Goal: Find specific page/section: Find specific page/section

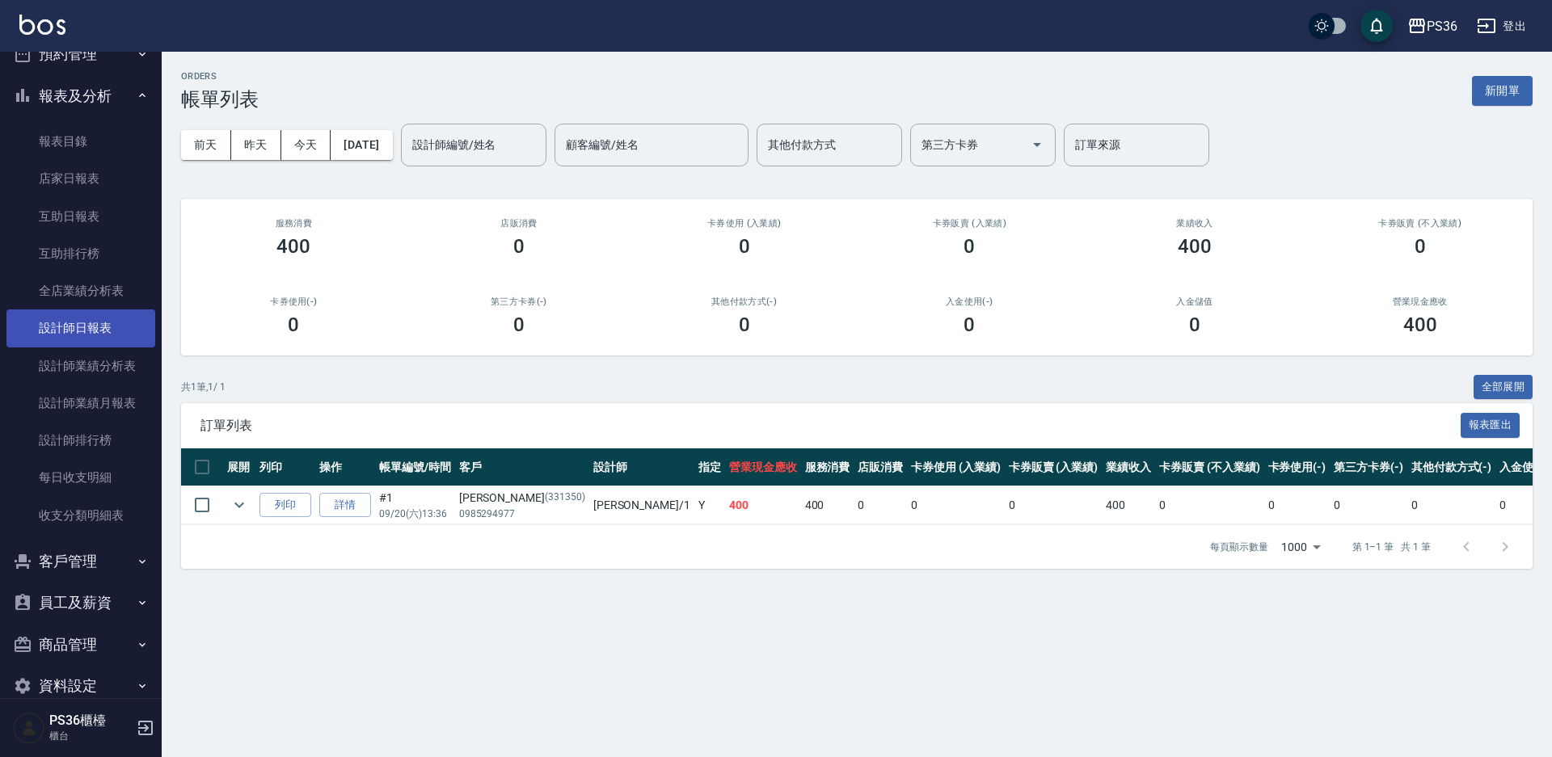
scroll to position [482, 0]
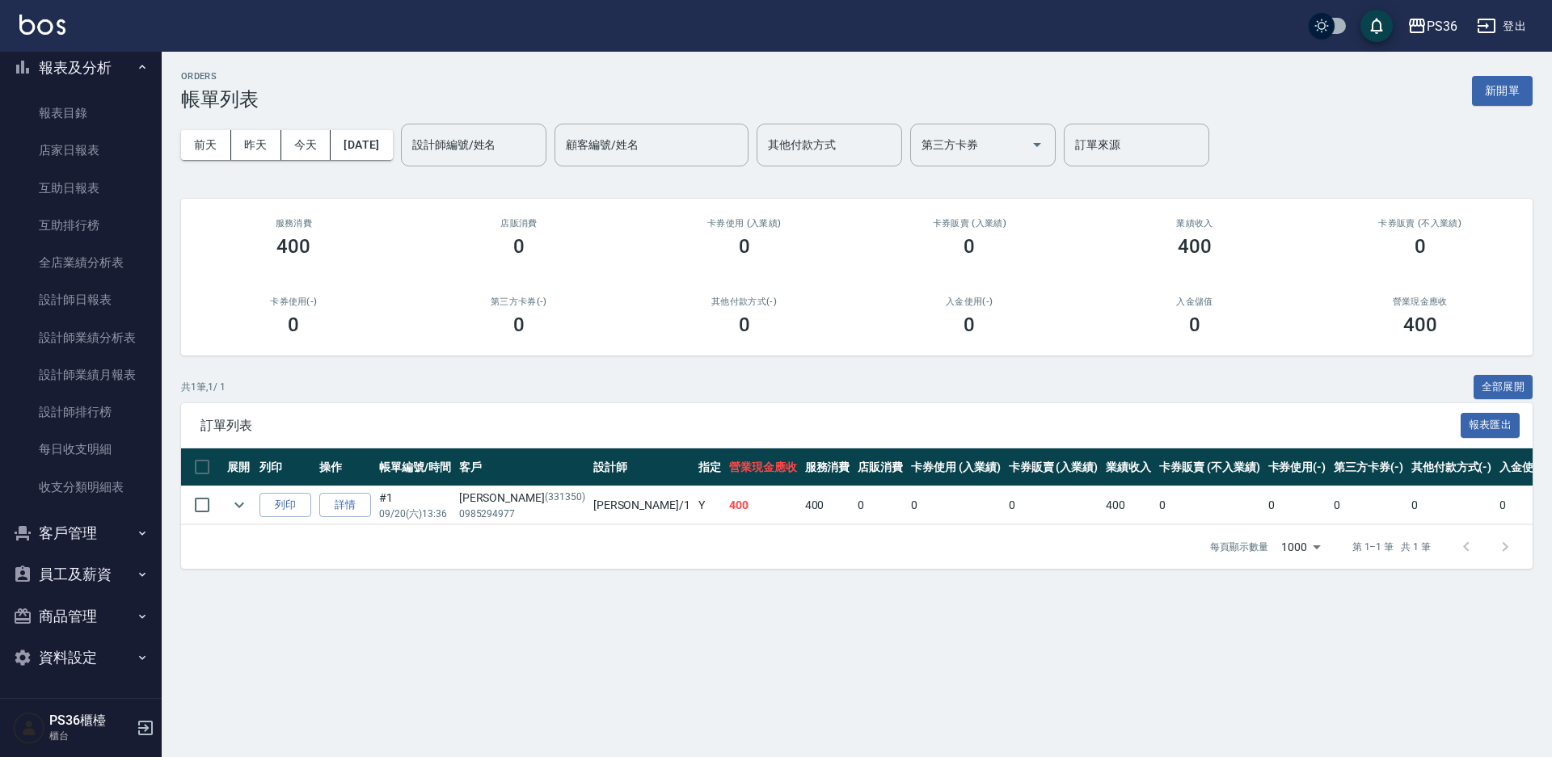
click at [96, 537] on button "客戶管理" at bounding box center [80, 533] width 149 height 42
click at [96, 575] on link "客戶列表" at bounding box center [80, 578] width 149 height 37
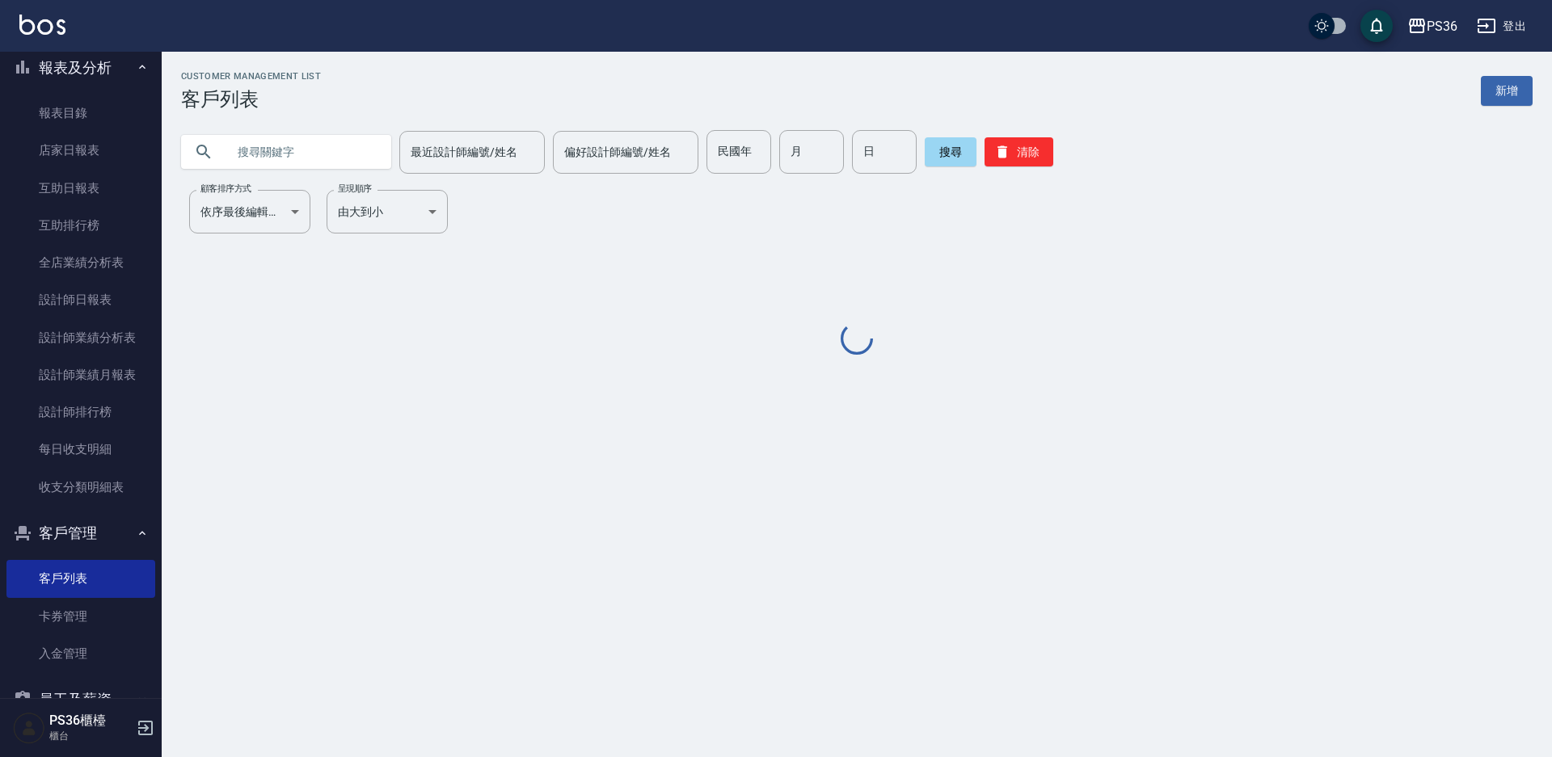
click at [348, 152] on input "text" at bounding box center [302, 152] width 152 height 44
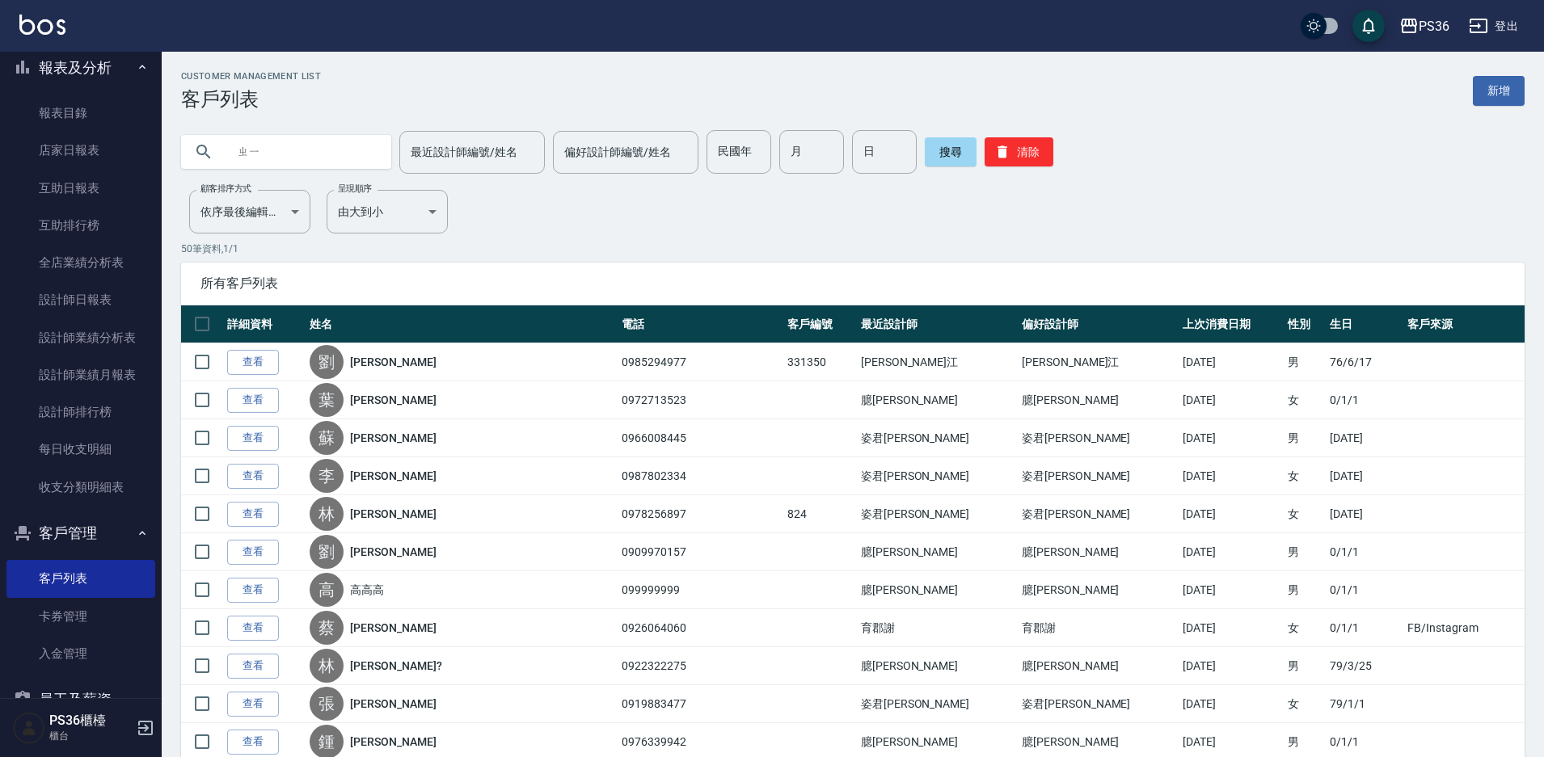
type input "ㄓ"
type input "[PERSON_NAME]"
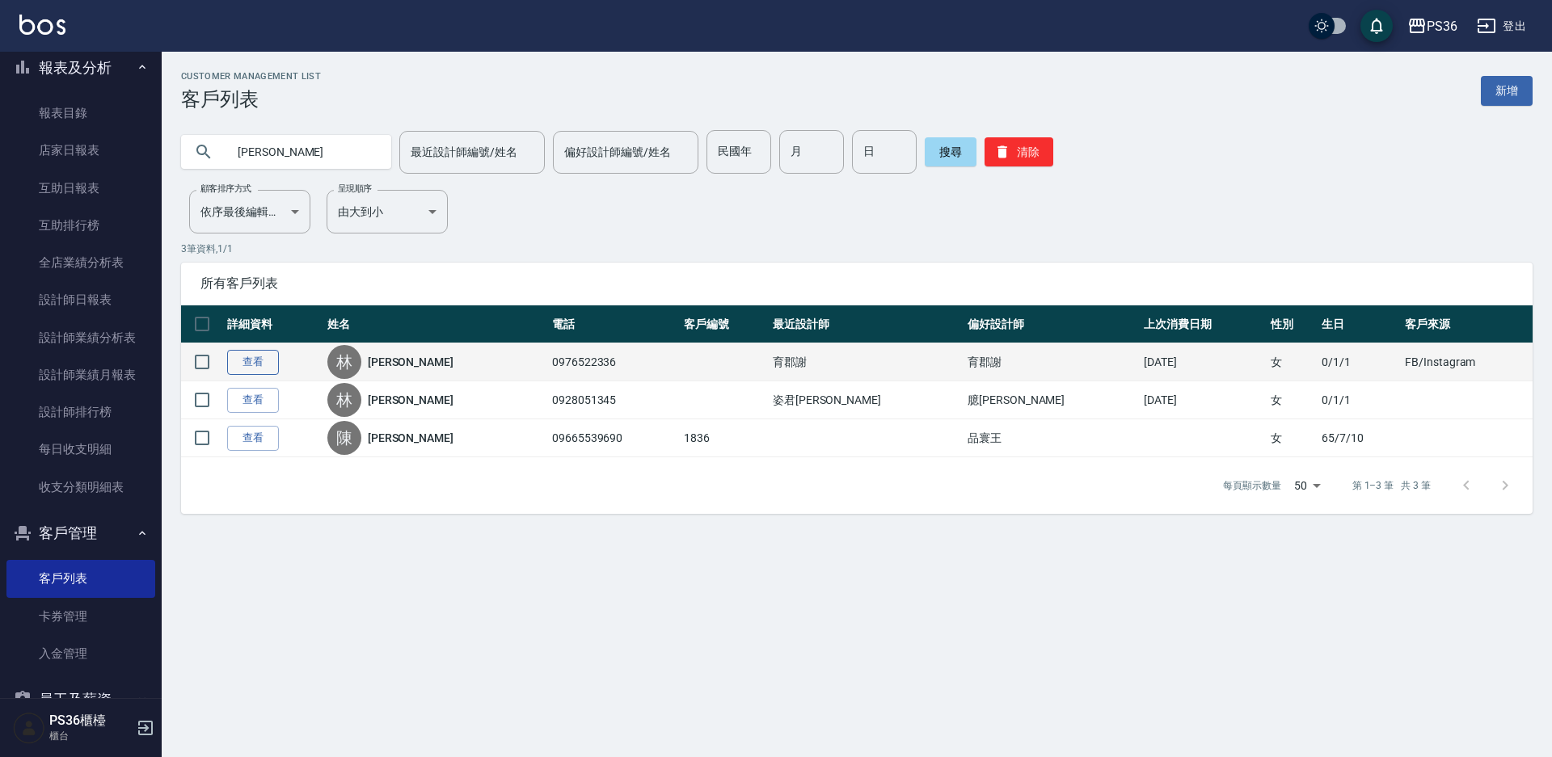
click at [251, 363] on link "查看" at bounding box center [253, 362] width 52 height 25
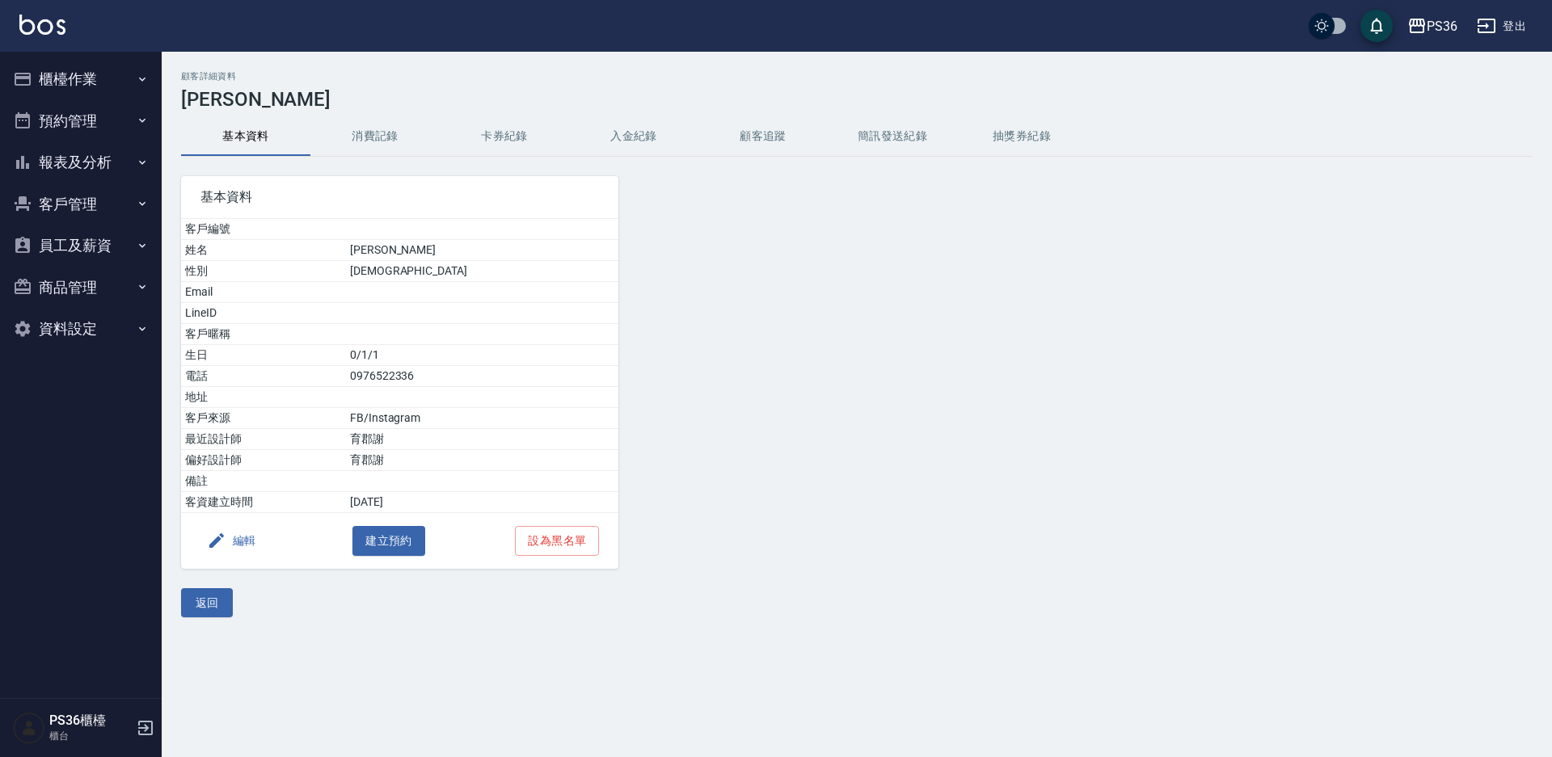
click at [389, 133] on button "消費記錄" at bounding box center [374, 136] width 129 height 39
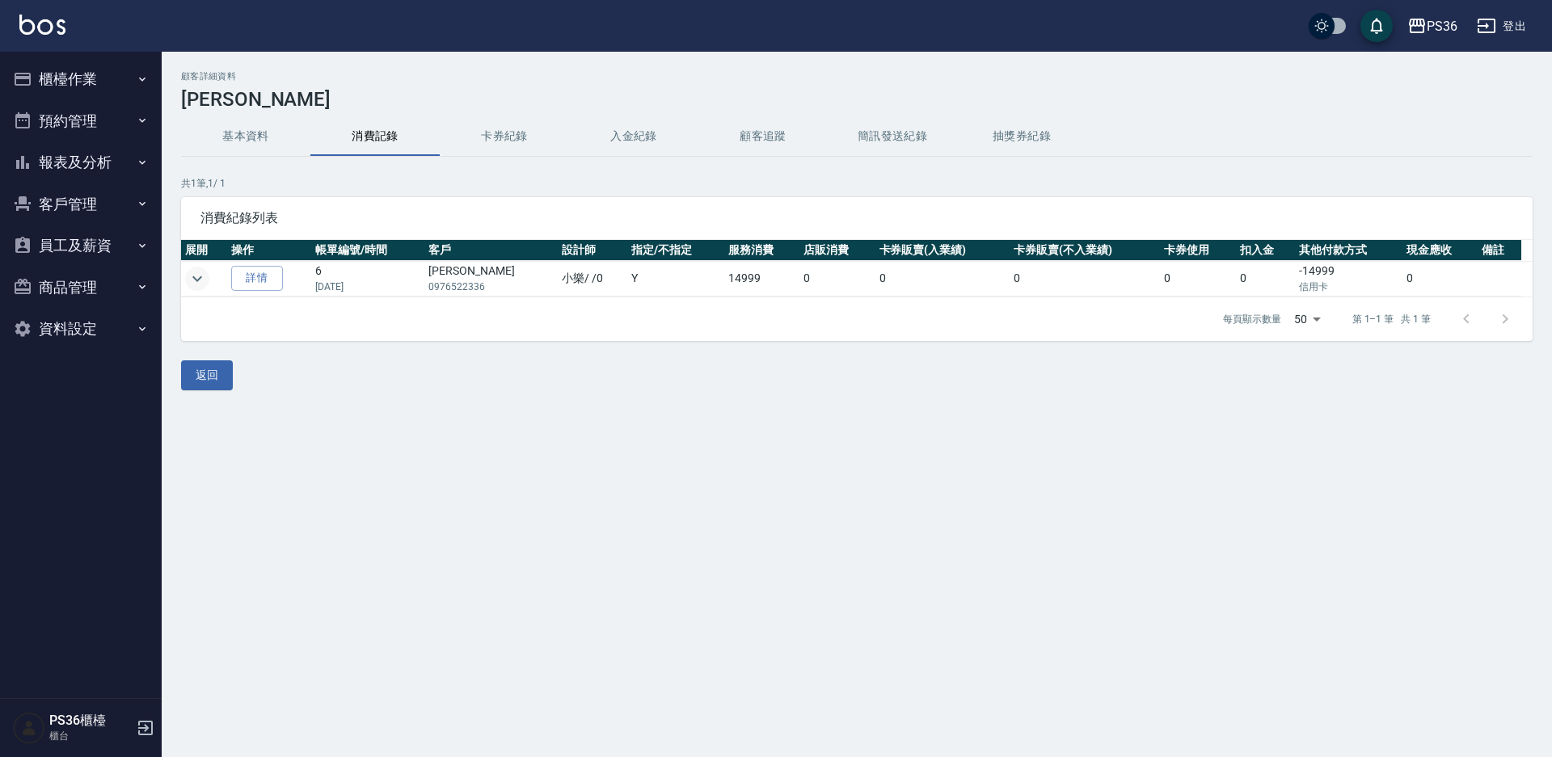
click at [190, 287] on icon "expand row" at bounding box center [196, 278] width 19 height 19
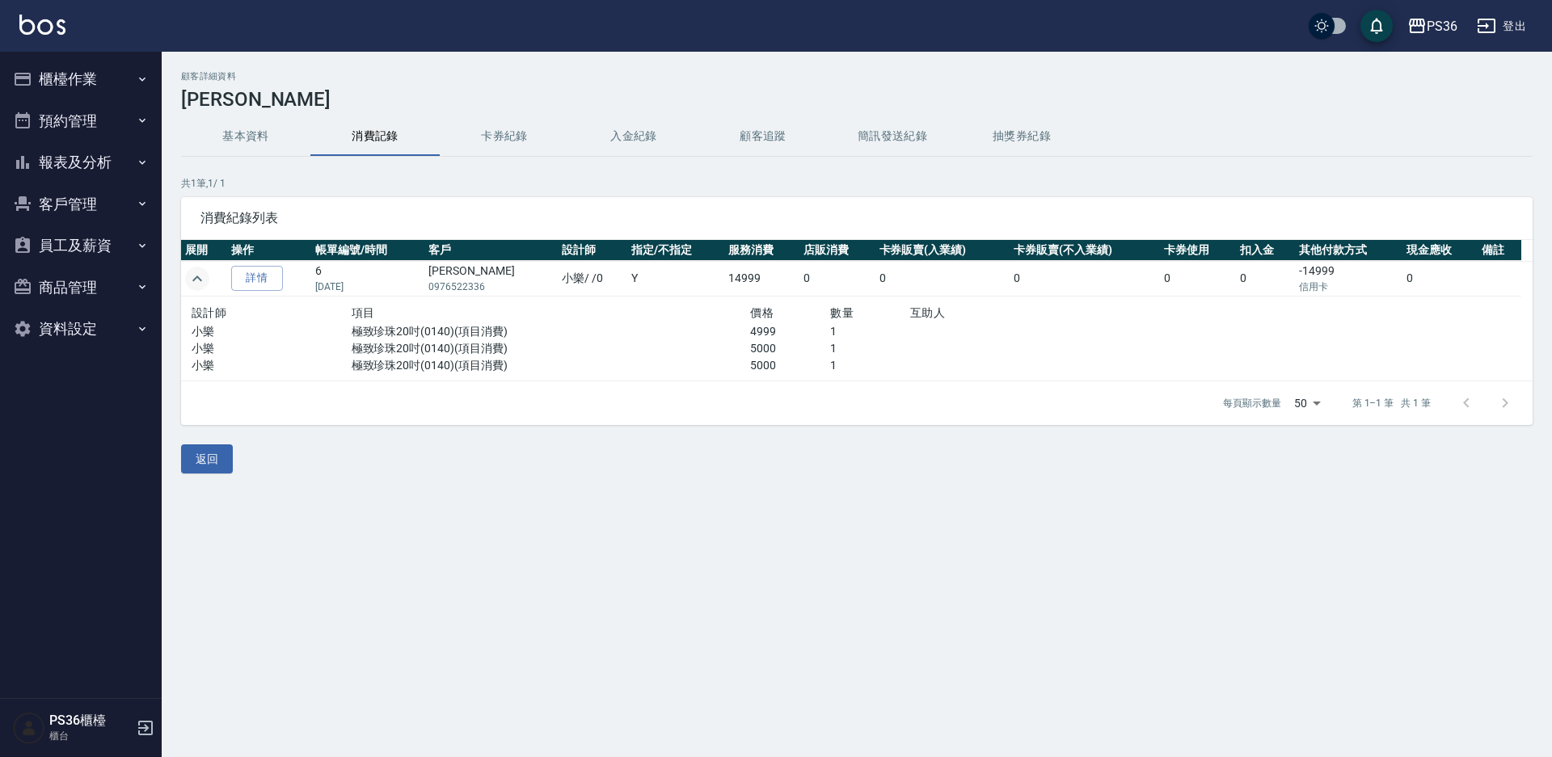
click at [190, 287] on icon "expand row" at bounding box center [196, 278] width 19 height 19
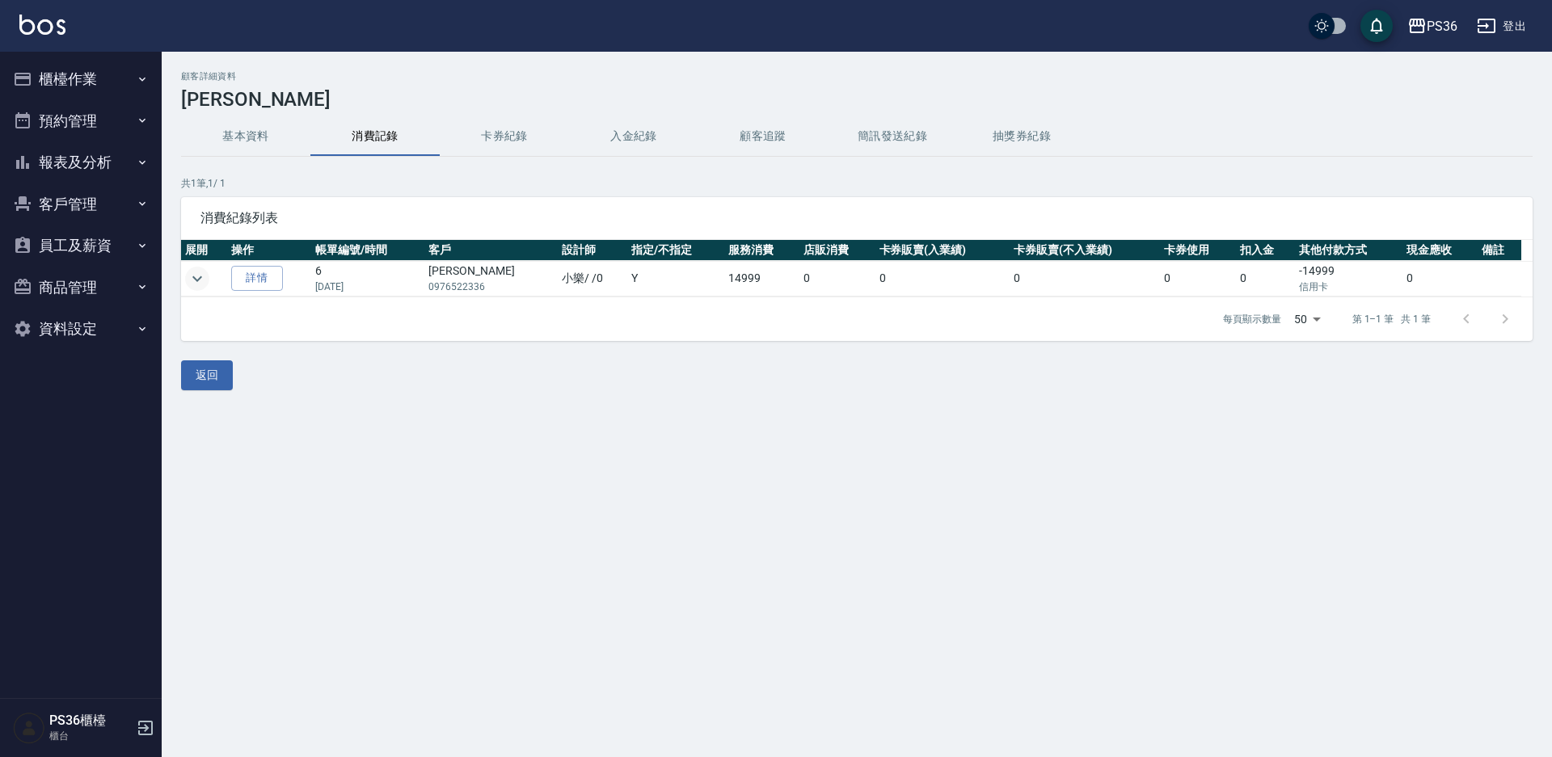
click at [32, 95] on button "櫃檯作業" at bounding box center [80, 79] width 149 height 42
